Goal: Information Seeking & Learning: Learn about a topic

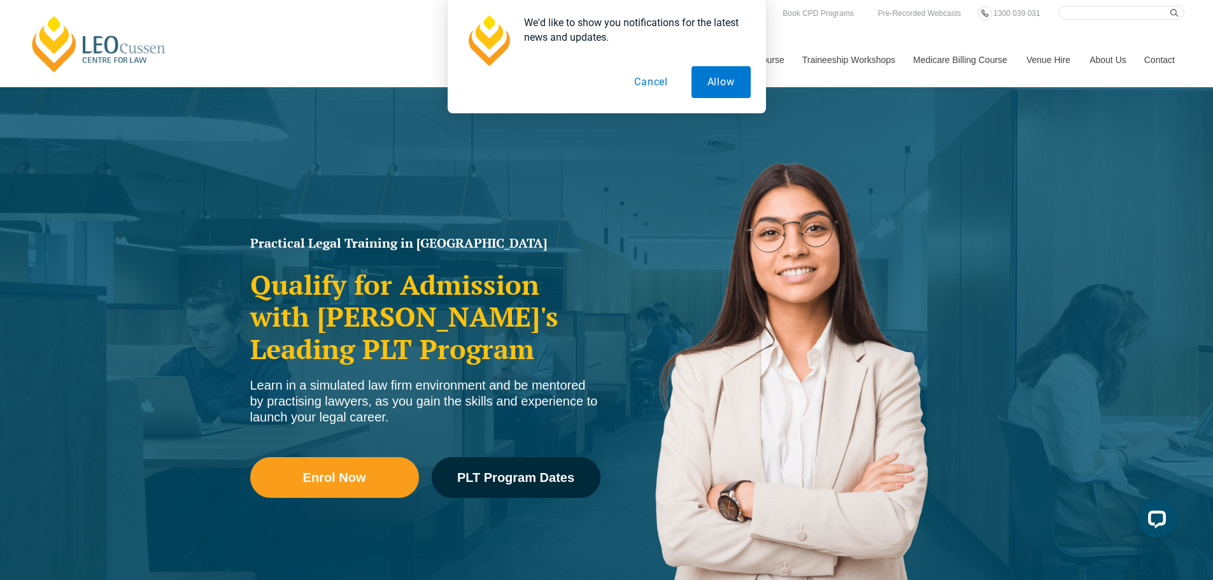
click at [649, 79] on button "Cancel" at bounding box center [651, 82] width 66 height 32
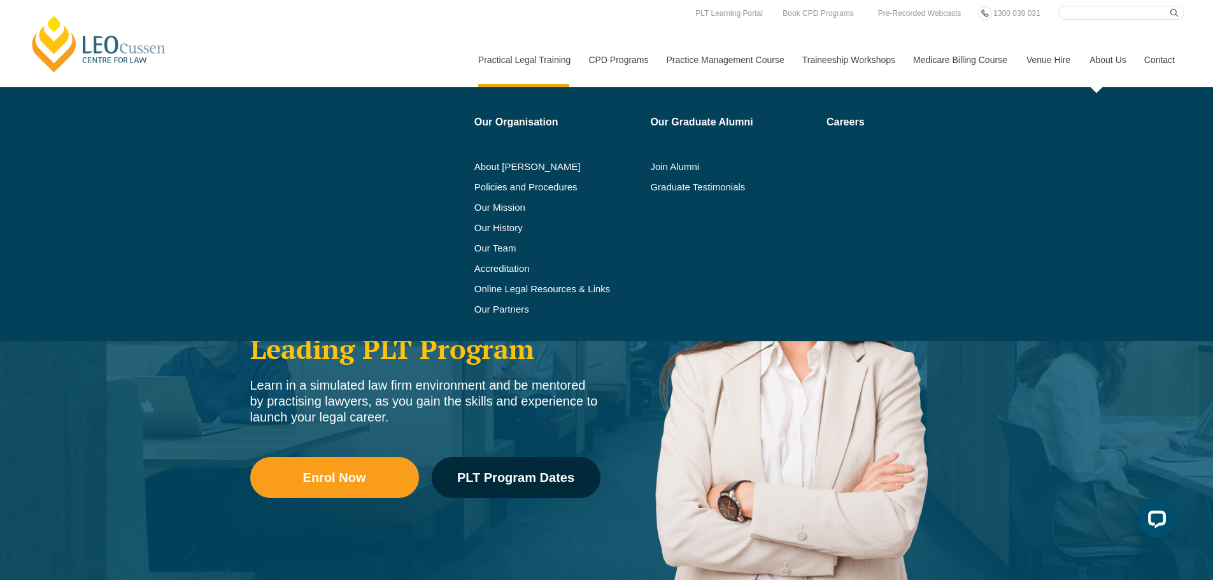
click at [1105, 59] on link "About Us" at bounding box center [1107, 59] width 55 height 55
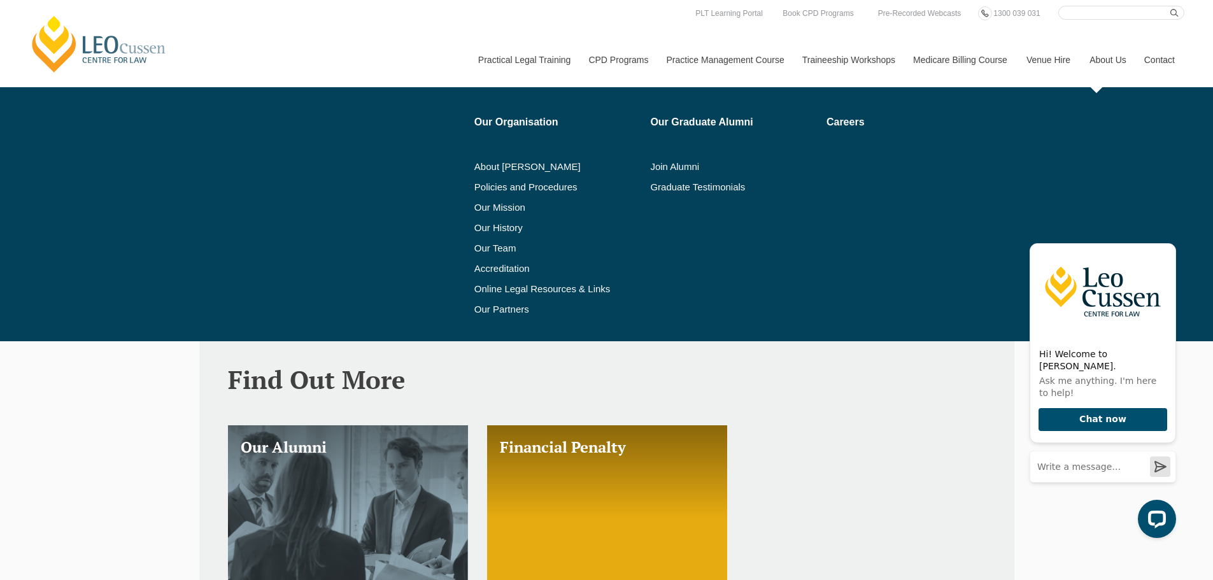
scroll to position [700, 0]
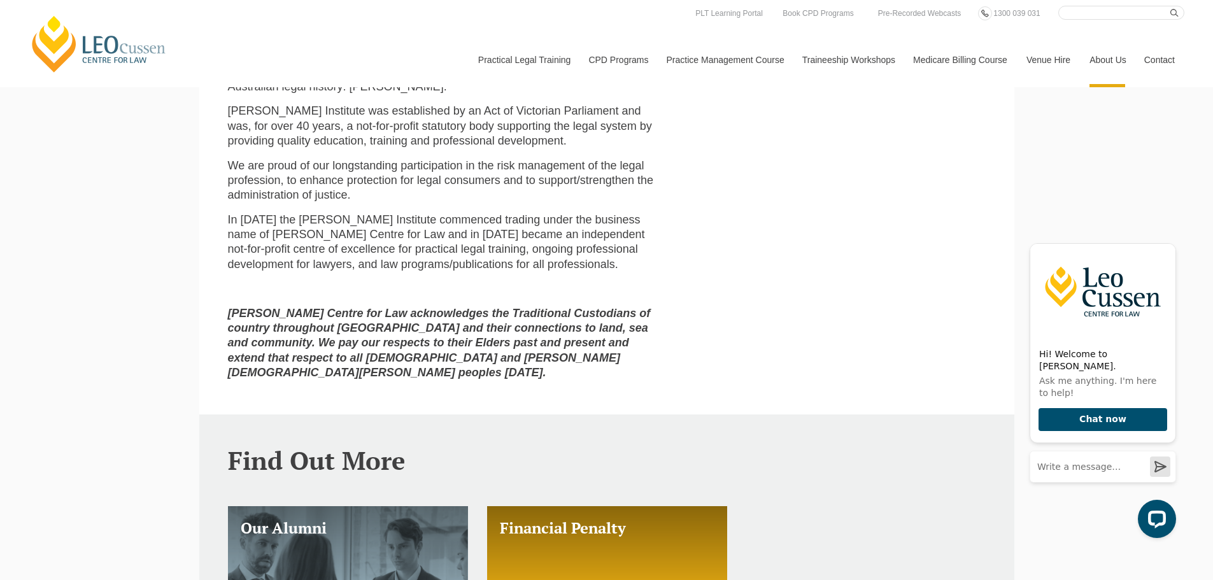
click at [961, 60] on link "Medicare Billing Course" at bounding box center [959, 59] width 113 height 55
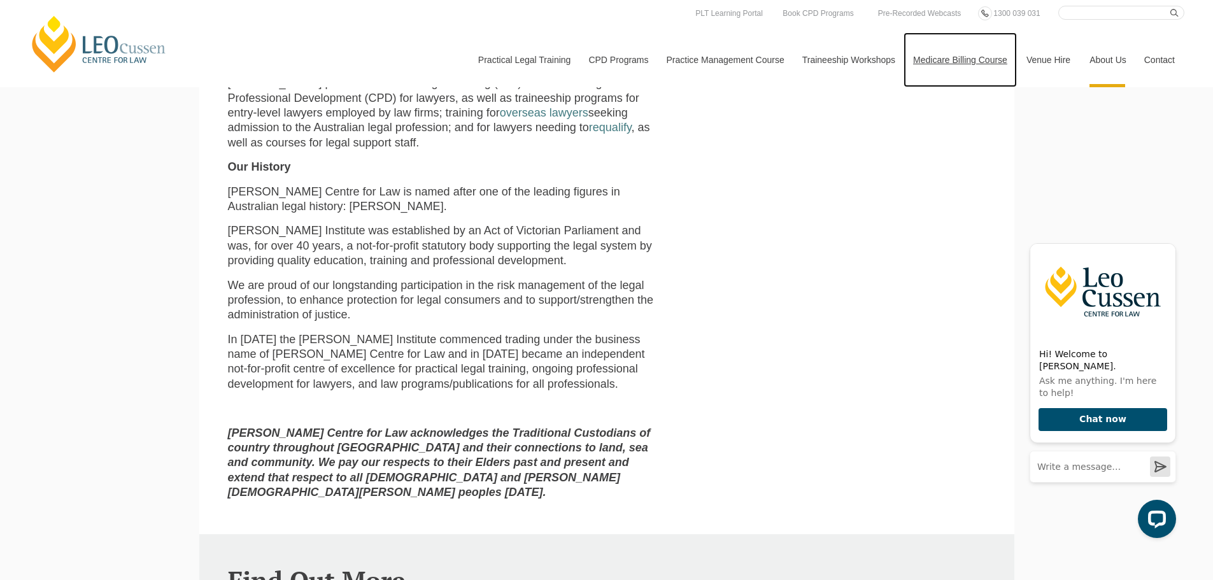
scroll to position [318, 0]
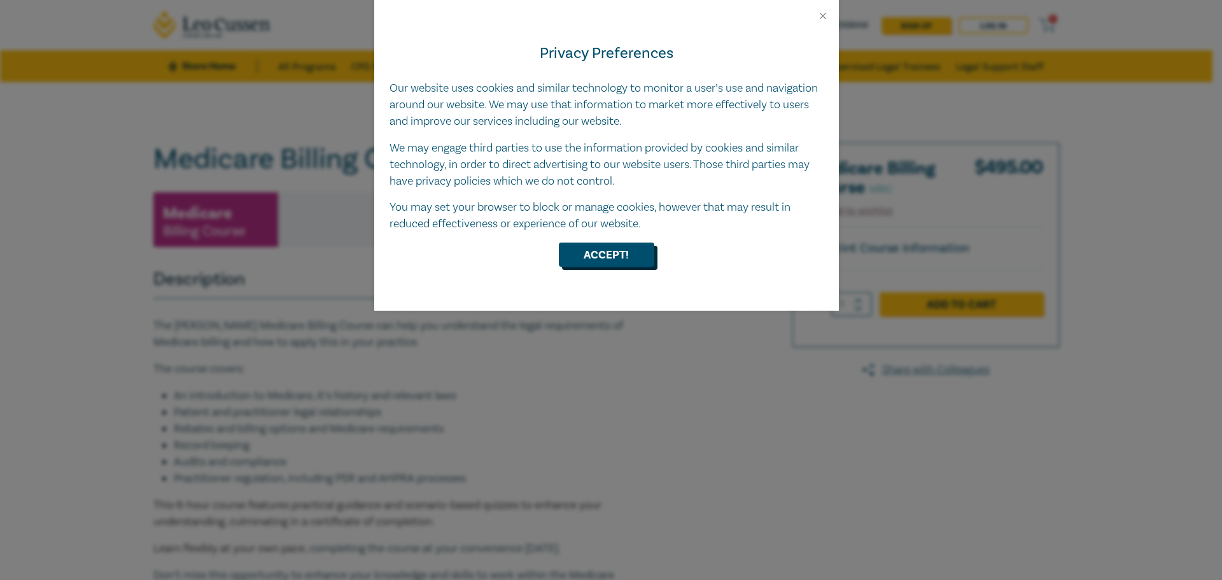
drag, startPoint x: 616, startPoint y: 250, endPoint x: 509, endPoint y: 276, distance: 110.2
click at [615, 250] on button "Accept!" at bounding box center [606, 255] width 95 height 24
